Goal: Register for event/course

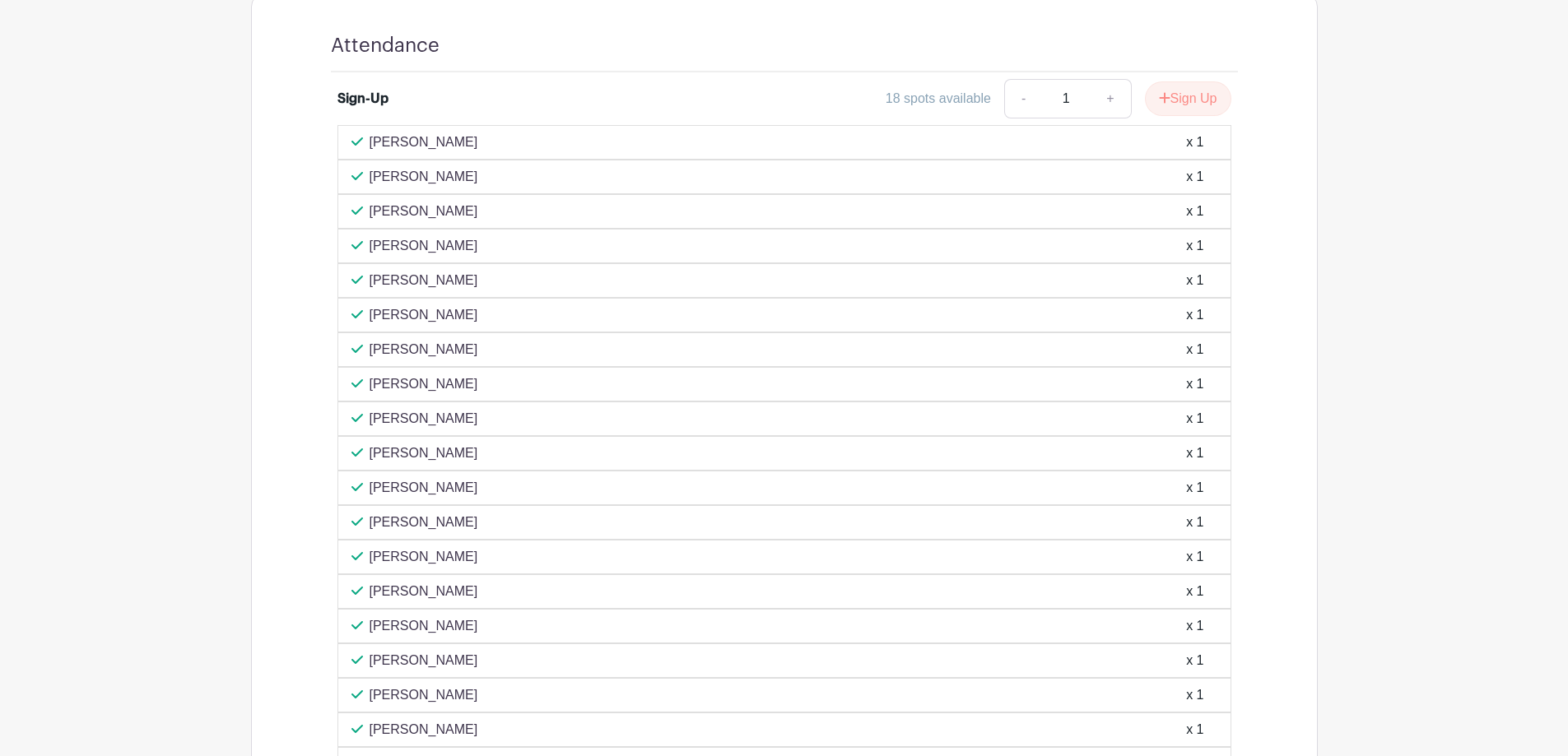
scroll to position [619, 0]
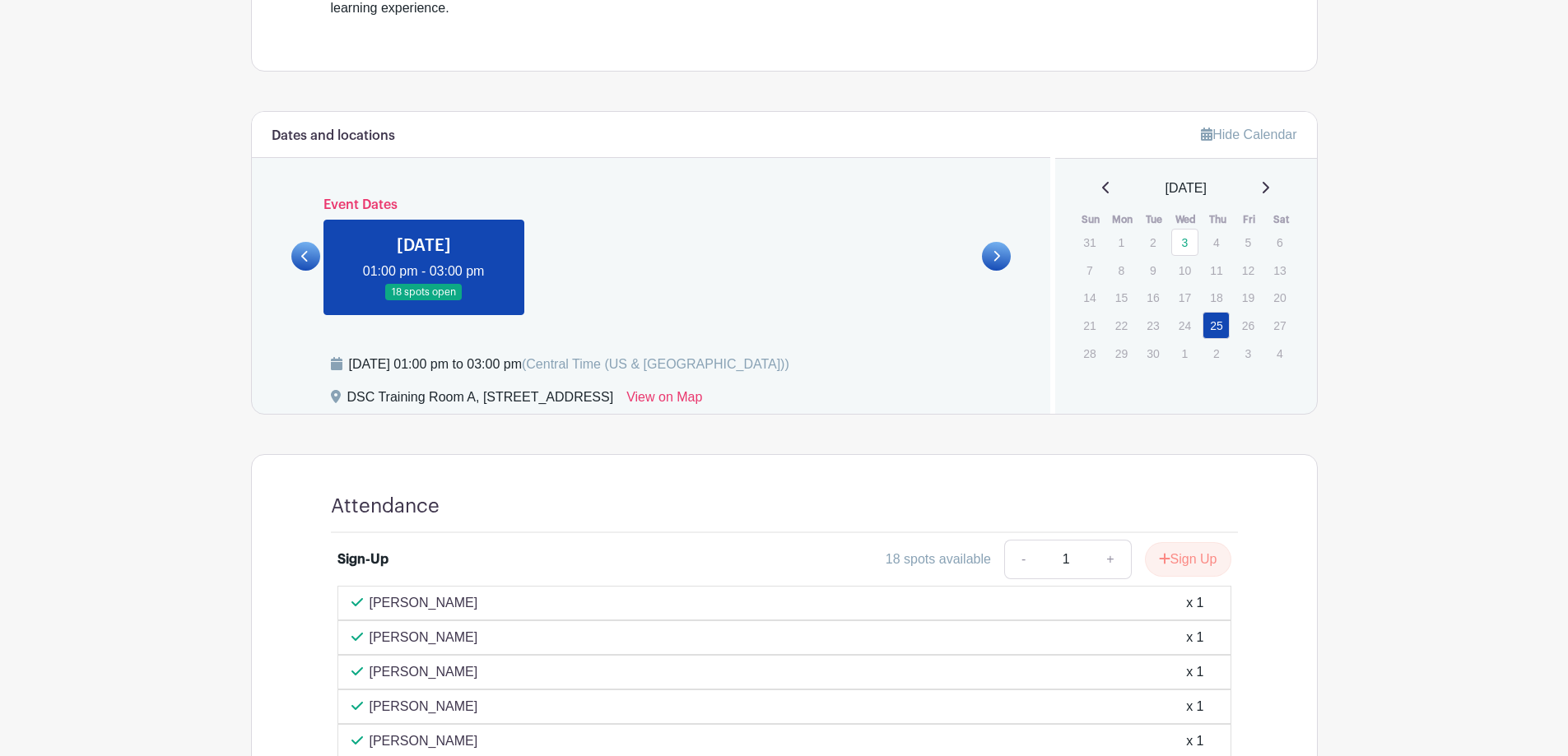
click at [308, 260] on icon at bounding box center [305, 256] width 7 height 13
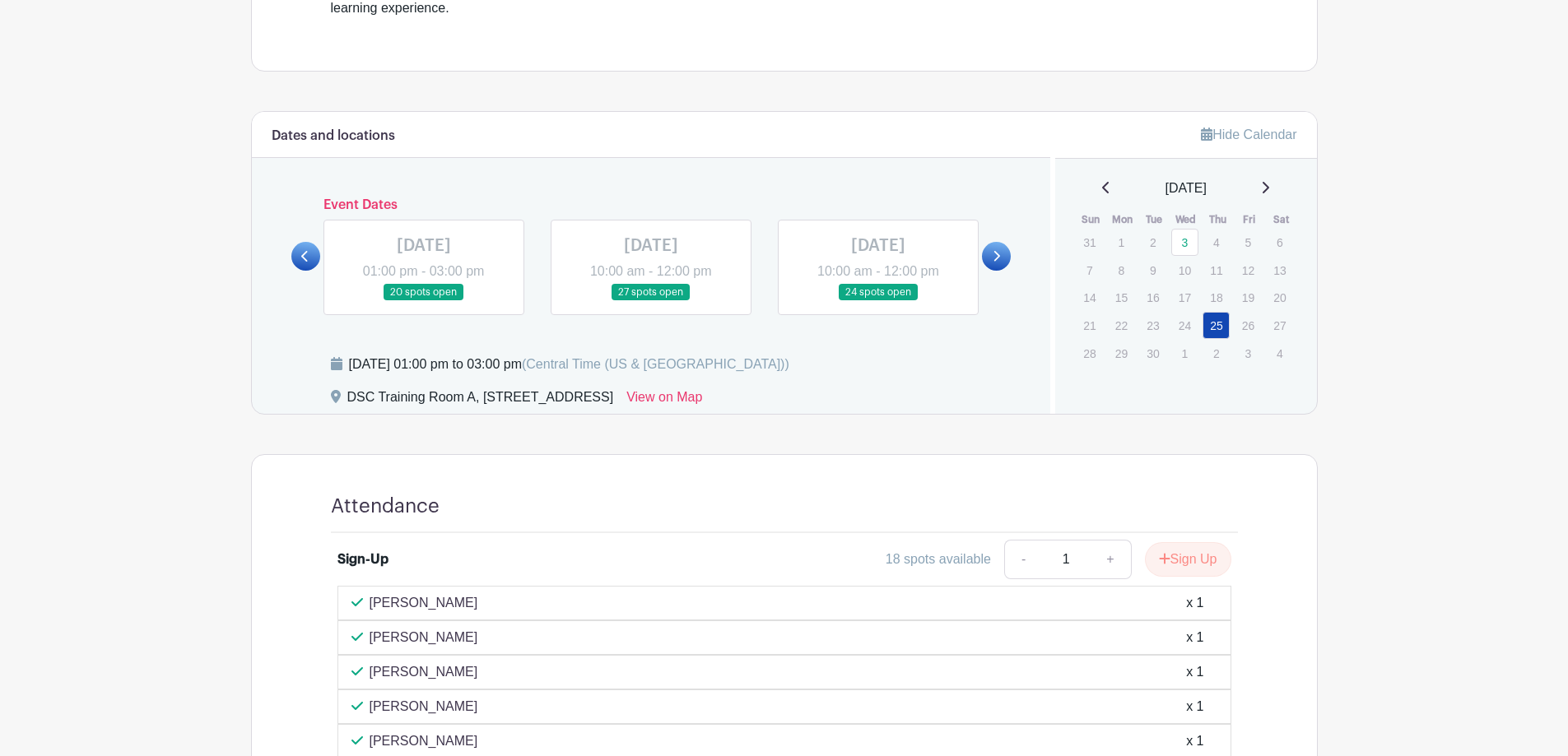
click at [878, 301] on link at bounding box center [878, 301] width 0 height 0
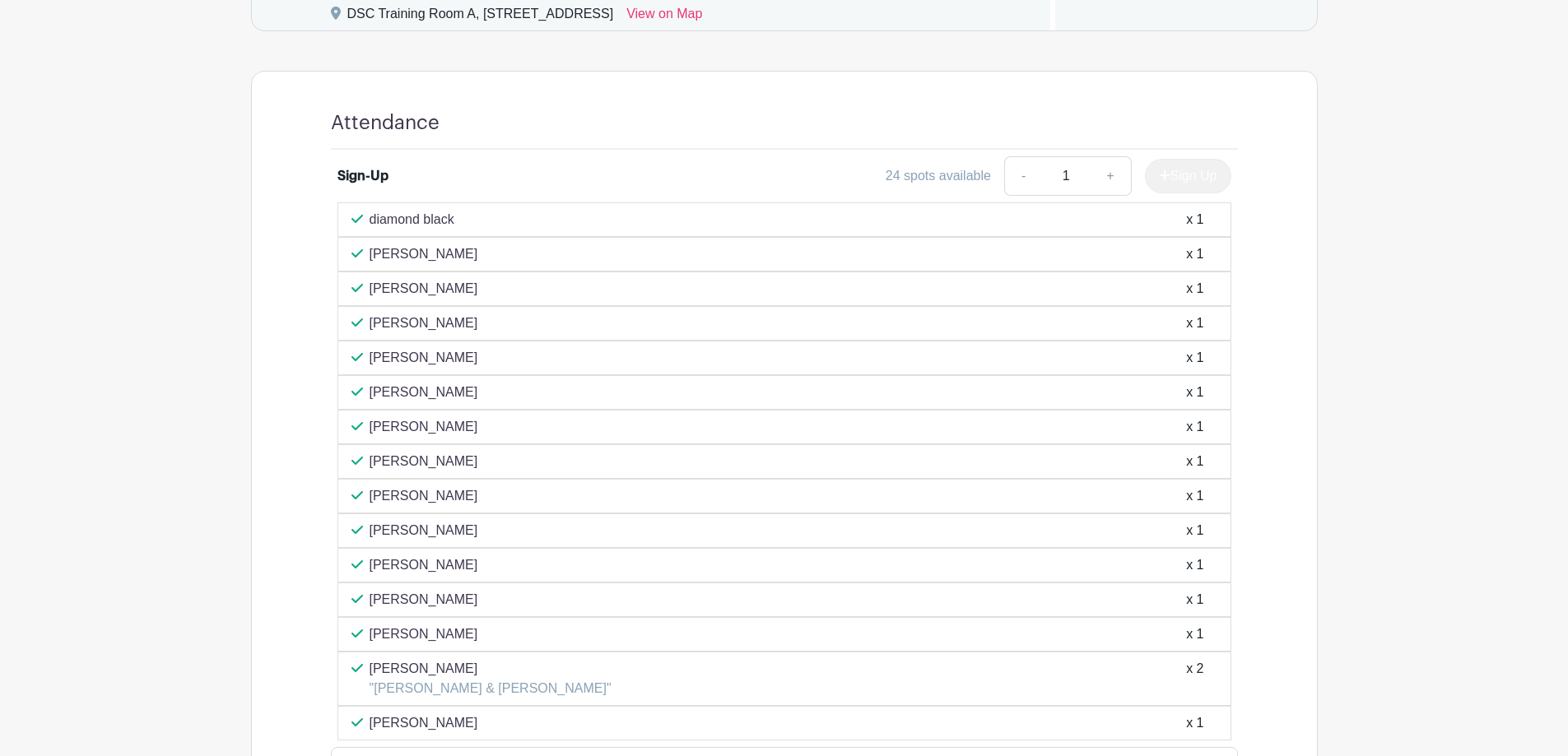
scroll to position [1030, 0]
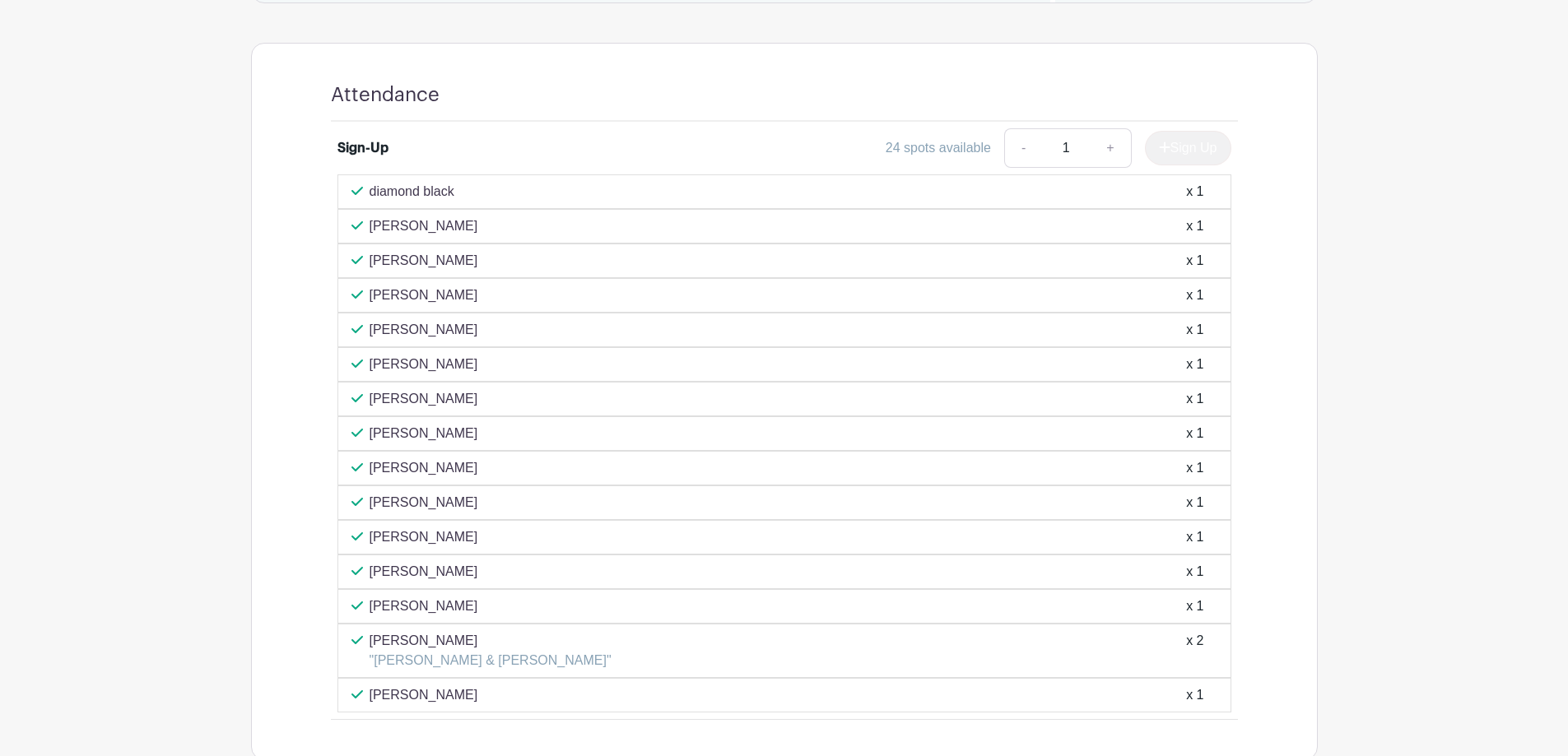
drag, startPoint x: 481, startPoint y: 225, endPoint x: 369, endPoint y: 234, distance: 112.4
click at [369, 234] on div "[PERSON_NAME] x 1" at bounding box center [784, 226] width 866 height 20
copy p "[PERSON_NAME]"
click at [425, 247] on div "[PERSON_NAME] x 1" at bounding box center [784, 261] width 894 height 35
click at [466, 304] on p "[PERSON_NAME]" at bounding box center [423, 295] width 109 height 20
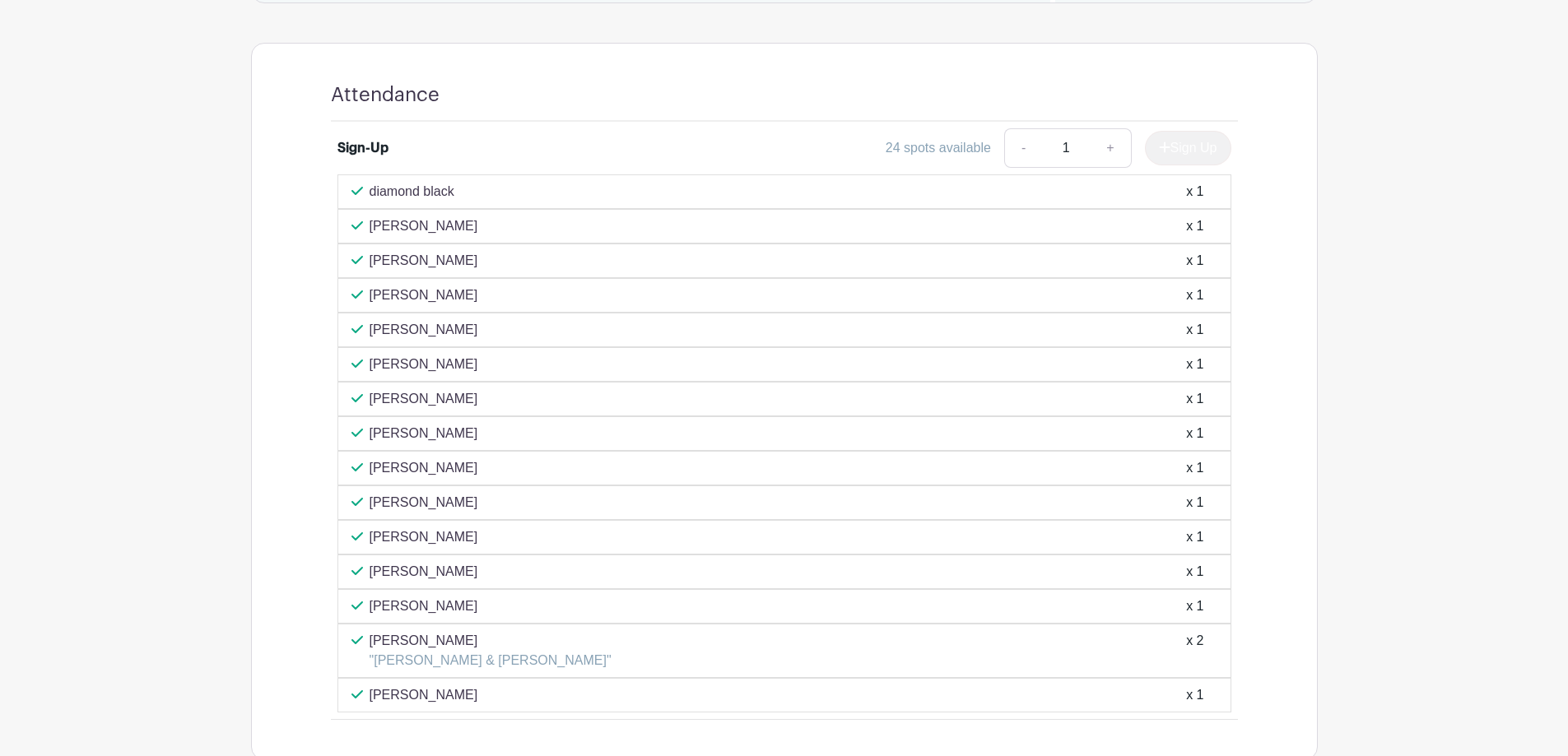
click at [442, 335] on p "[PERSON_NAME]" at bounding box center [423, 330] width 109 height 20
click at [442, 361] on p "[PERSON_NAME]" at bounding box center [423, 365] width 109 height 20
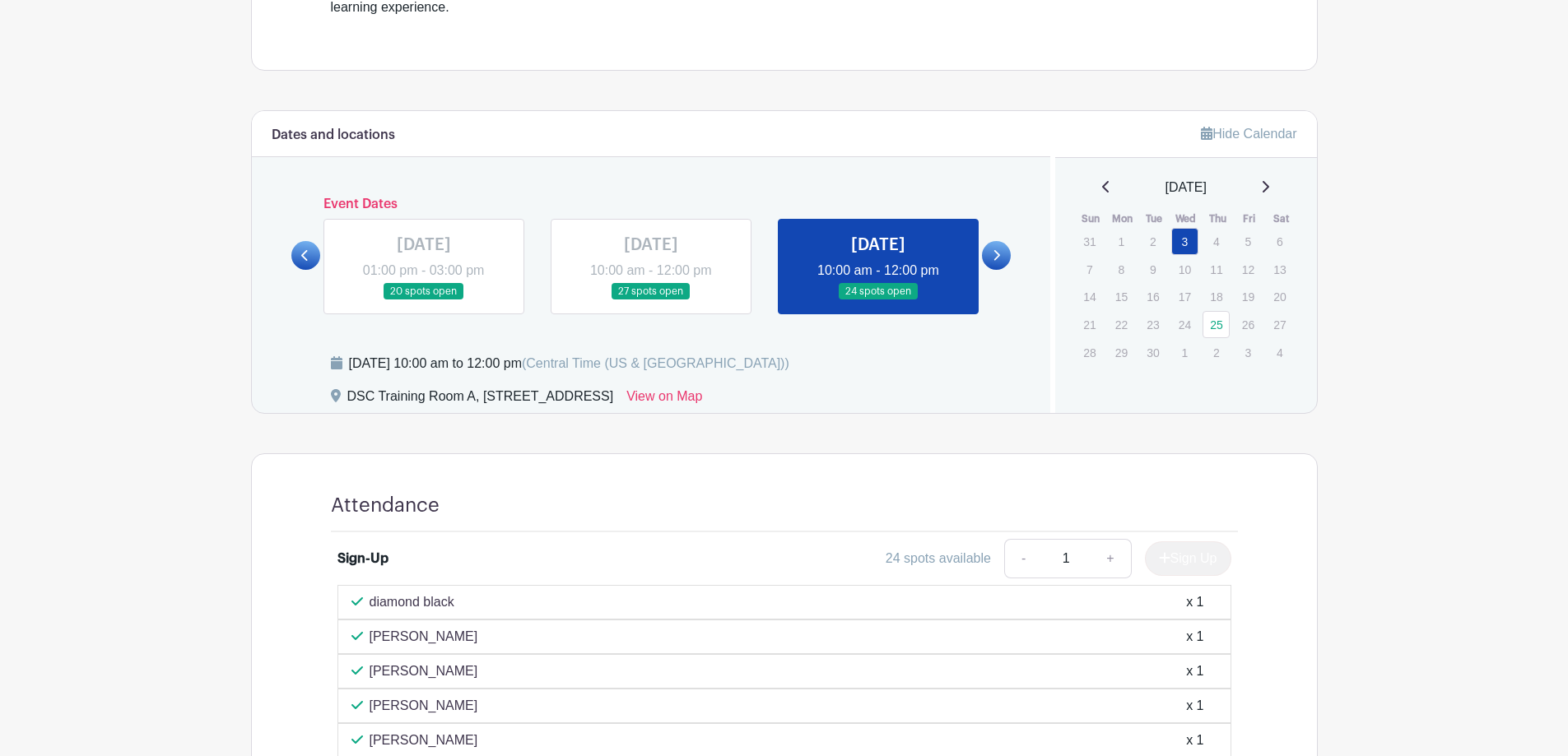
scroll to position [619, 0]
click at [996, 253] on icon at bounding box center [997, 256] width 6 height 11
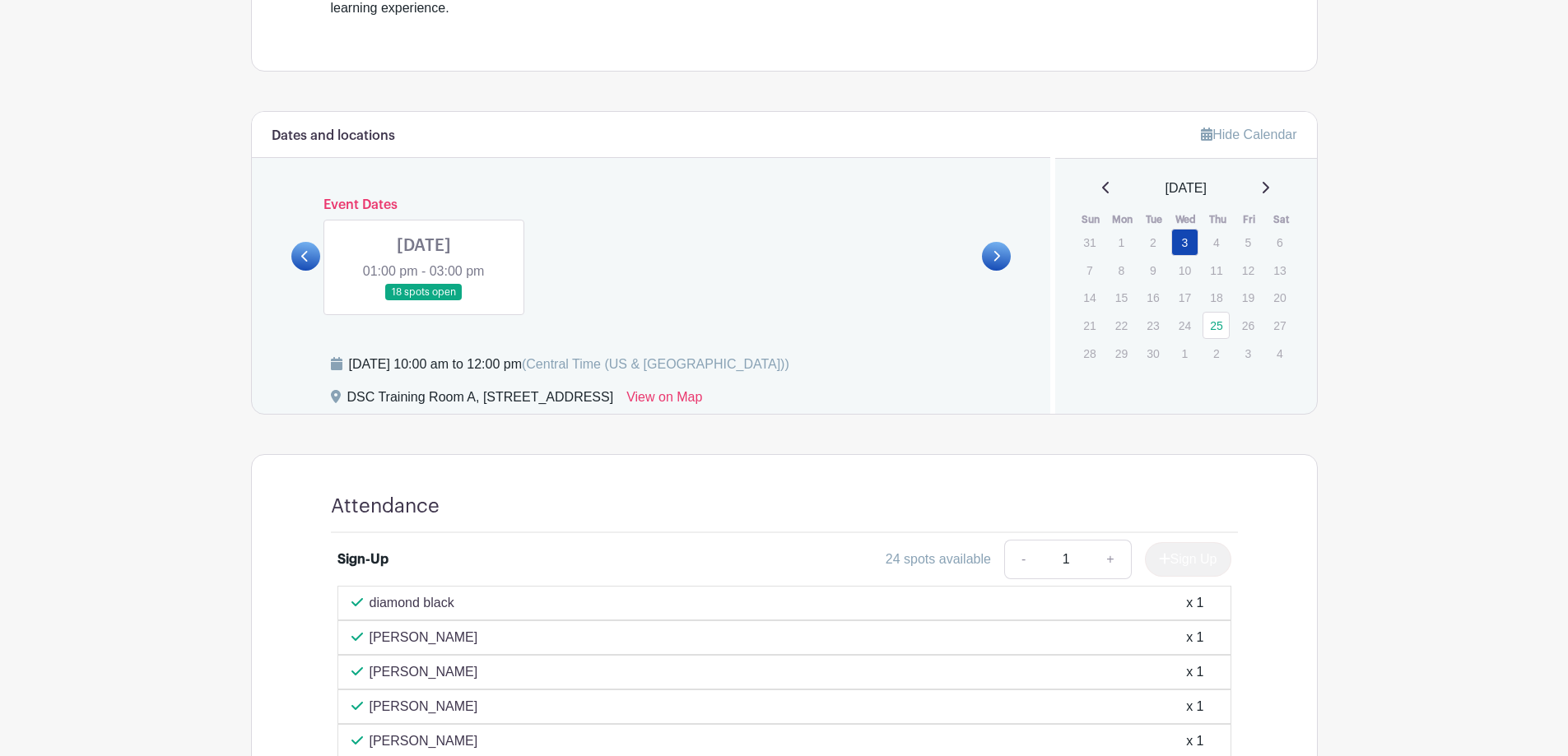
click at [424, 301] on link at bounding box center [424, 301] width 0 height 0
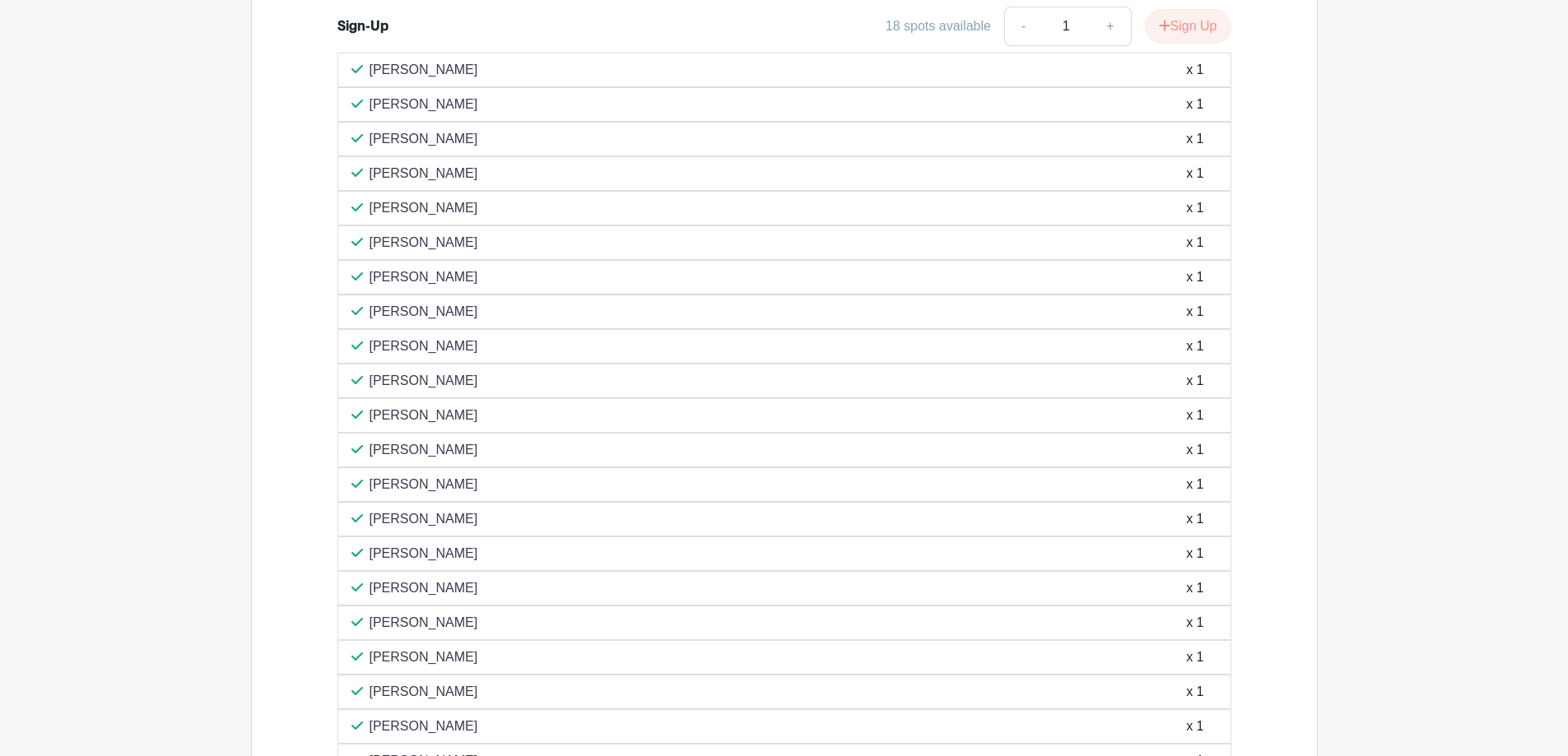
scroll to position [1277, 0]
